Goal: Task Accomplishment & Management: Manage account settings

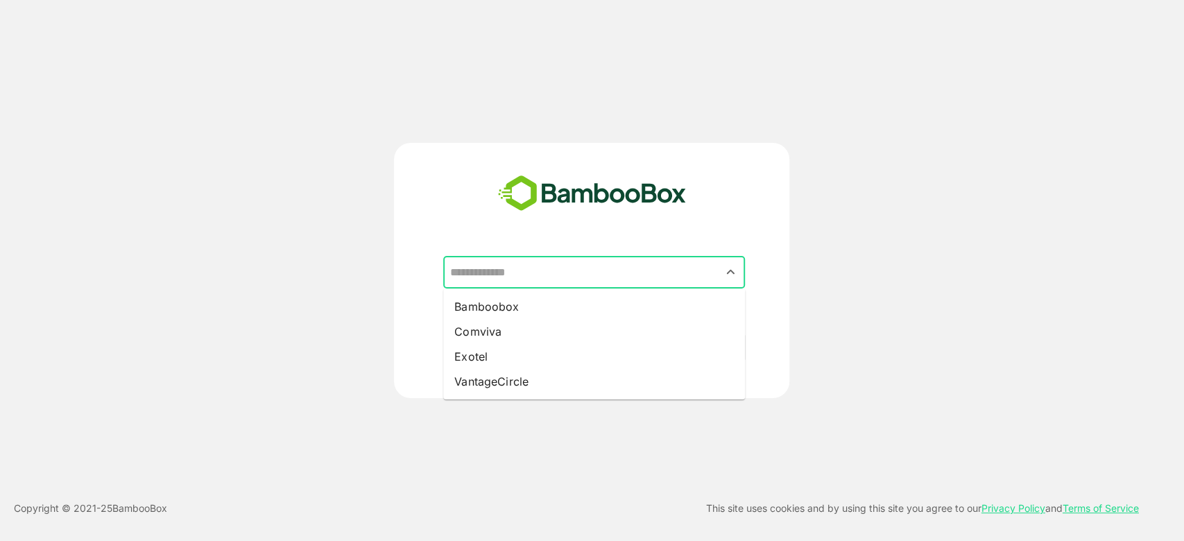
click at [568, 283] on input "text" at bounding box center [594, 272] width 296 height 26
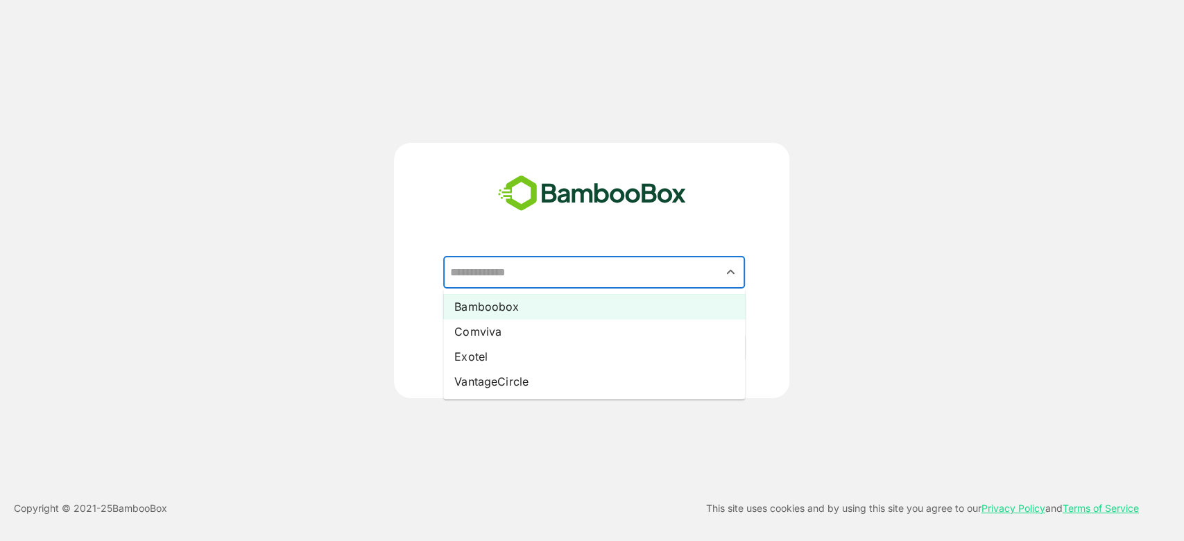
click at [526, 303] on li "Bamboobox" at bounding box center [594, 306] width 302 height 25
type input "*********"
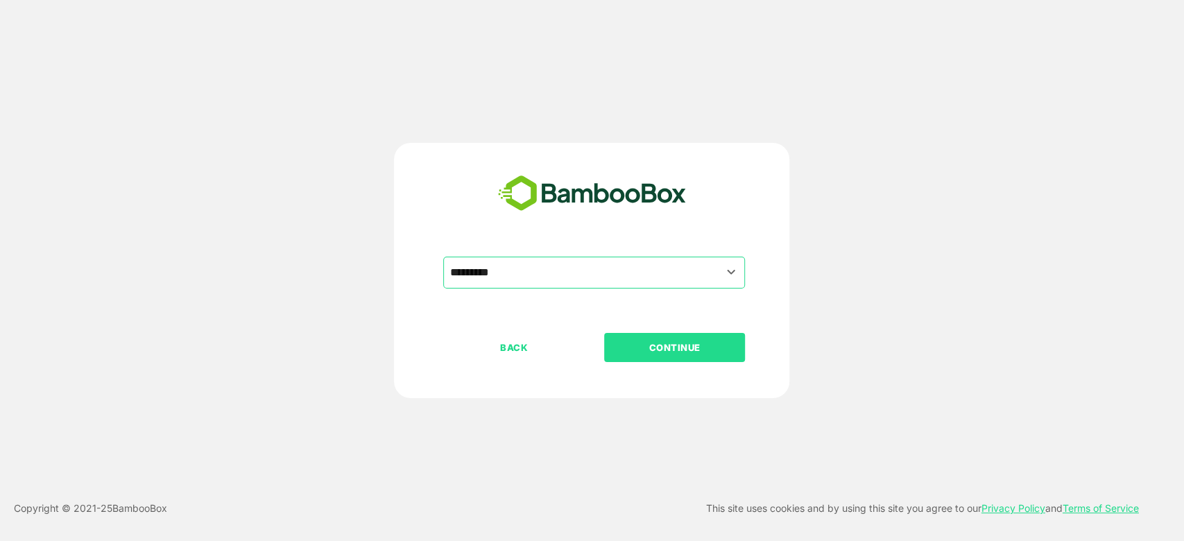
click at [662, 351] on p "CONTINUE" at bounding box center [675, 347] width 139 height 15
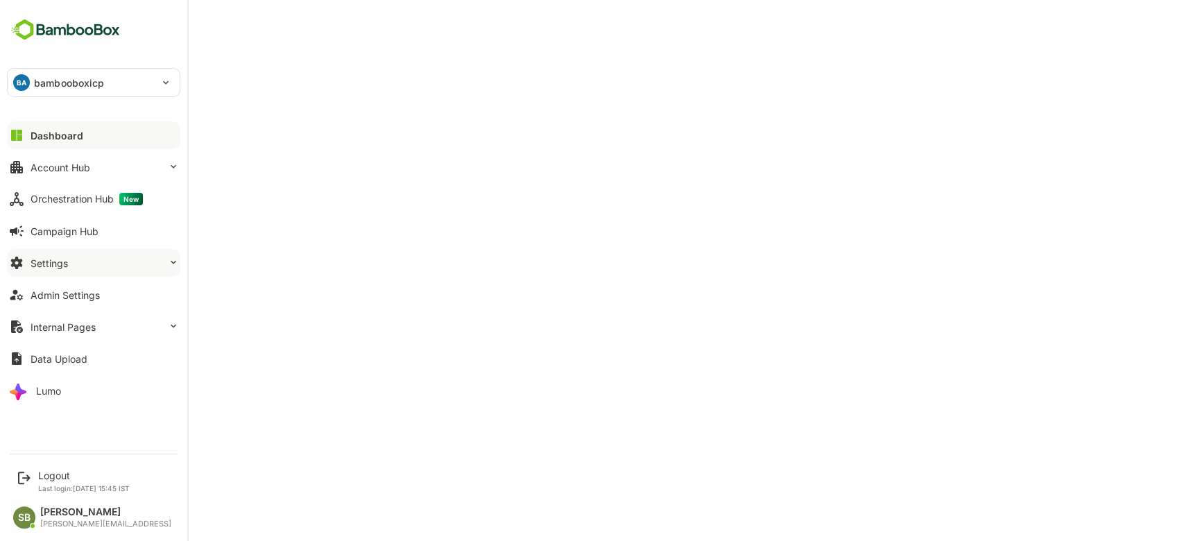
click at [140, 265] on button "Settings" at bounding box center [93, 263] width 173 height 28
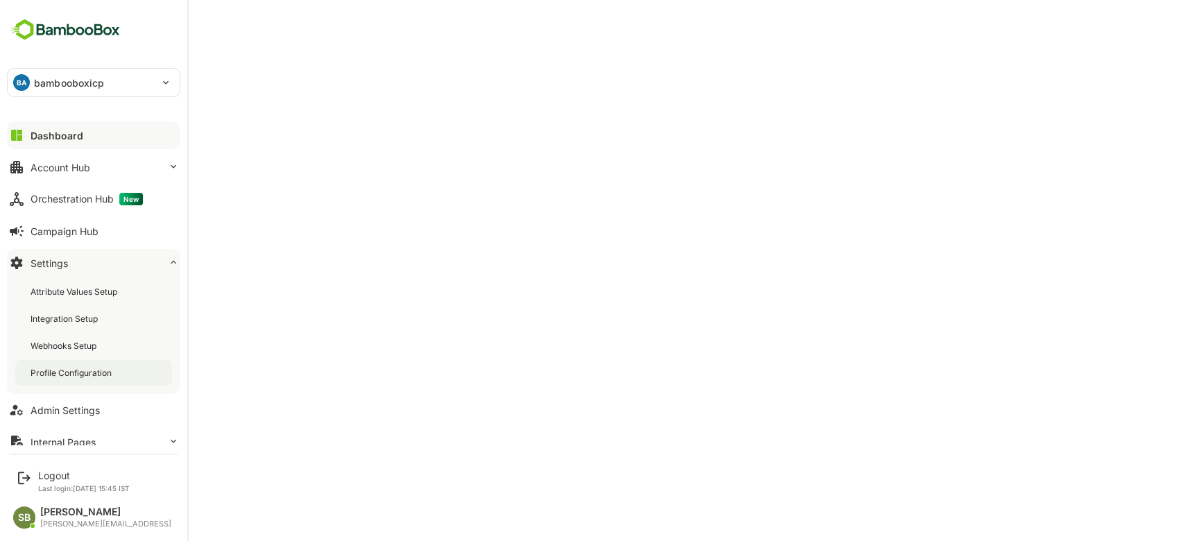
click at [61, 370] on div "Profile Configuration" at bounding box center [73, 373] width 84 height 12
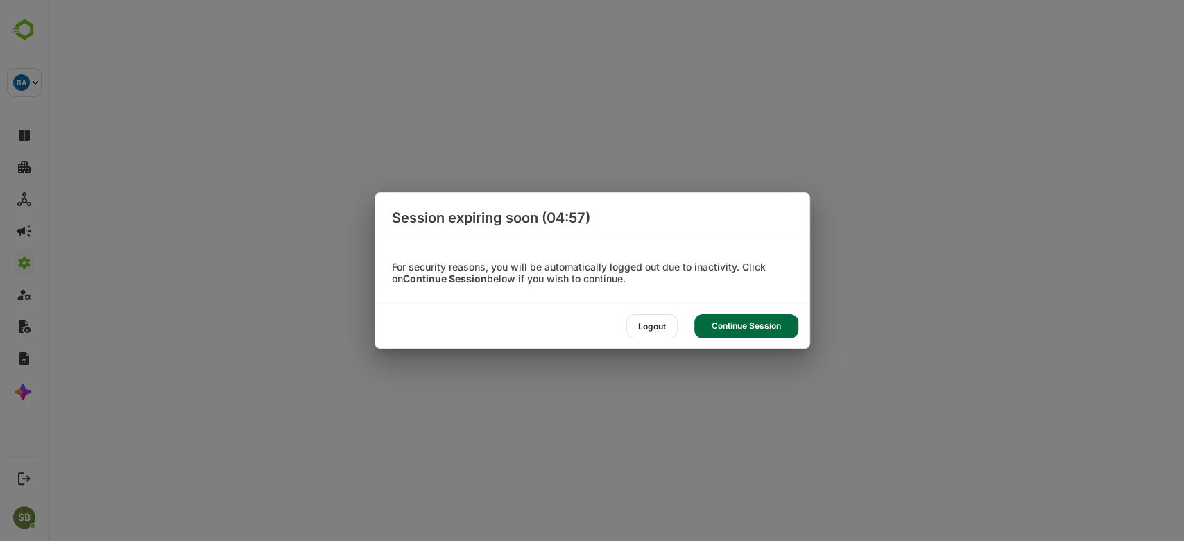
click at [729, 322] on div "Continue Session" at bounding box center [747, 326] width 104 height 24
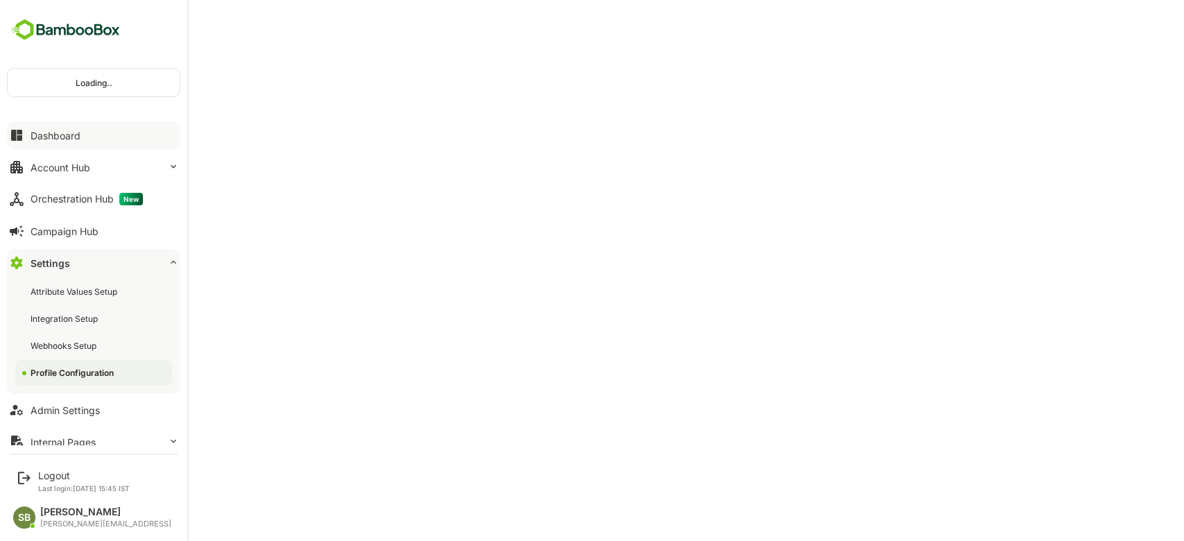
click at [83, 138] on button "Dashboard" at bounding box center [93, 135] width 173 height 28
click at [45, 79] on p "bambooboxicp" at bounding box center [69, 83] width 71 height 15
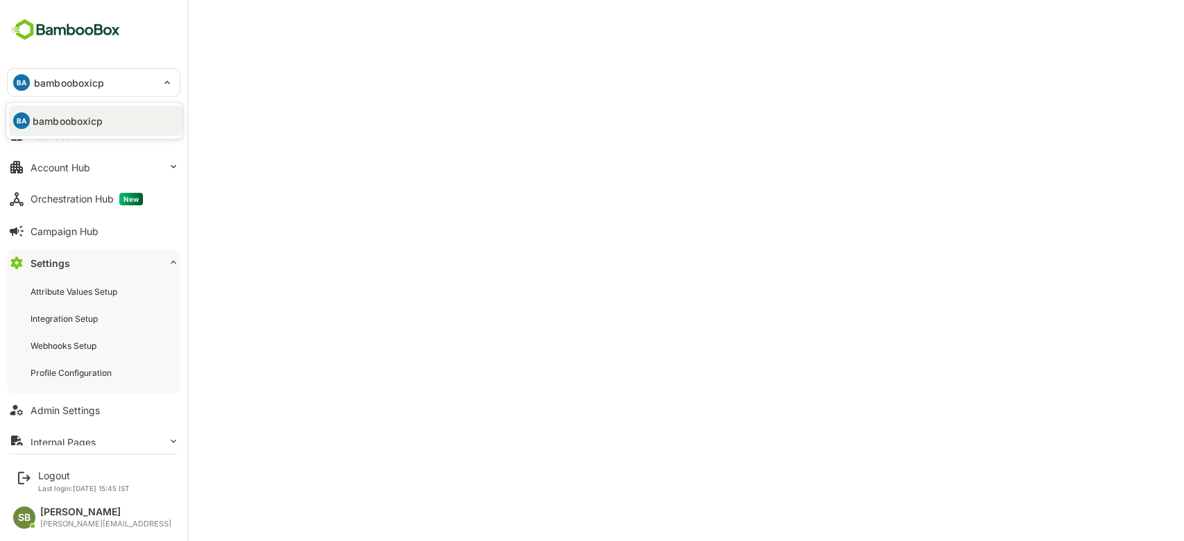
click at [58, 169] on div at bounding box center [592, 270] width 1184 height 541
click at [56, 126] on button "Dashboard" at bounding box center [93, 135] width 173 height 28
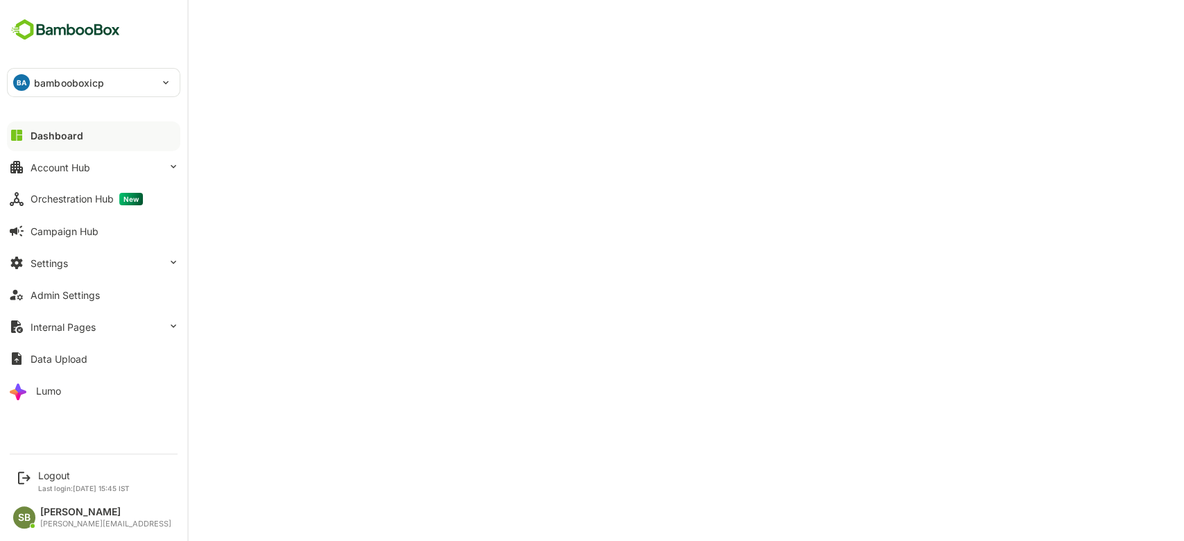
click at [56, 130] on div "Dashboard" at bounding box center [57, 136] width 53 height 12
click at [61, 136] on div "Dashboard" at bounding box center [57, 136] width 53 height 12
click at [57, 137] on div "Dashboard" at bounding box center [57, 136] width 53 height 12
click at [84, 128] on button "Dashboard" at bounding box center [93, 135] width 173 height 28
click at [83, 126] on button "Dashboard" at bounding box center [93, 135] width 173 height 28
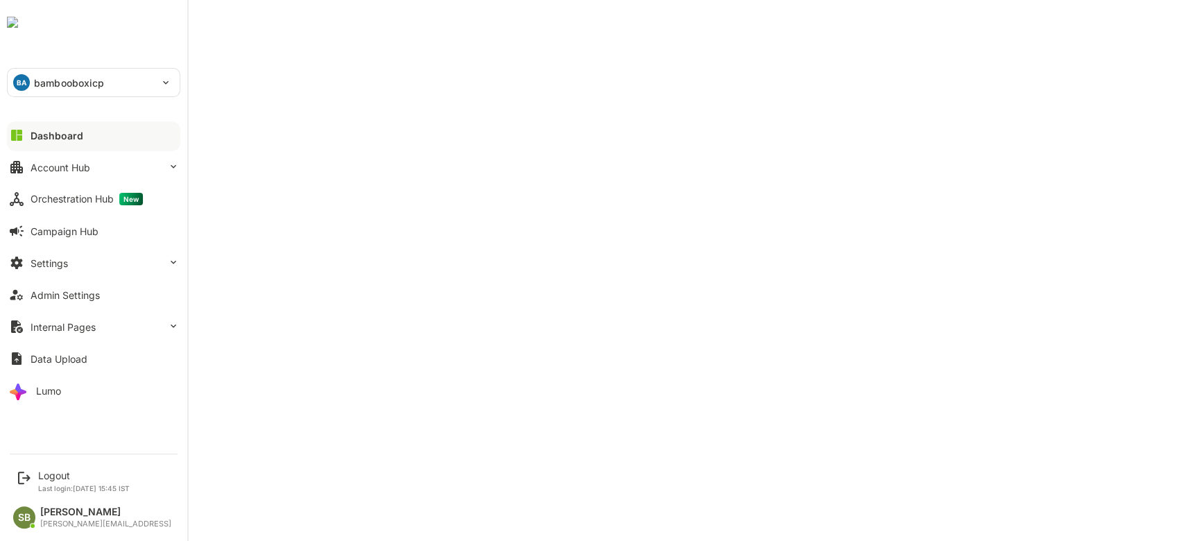
click at [64, 128] on button "Dashboard" at bounding box center [93, 135] width 173 height 28
